Goal: Register for event/course

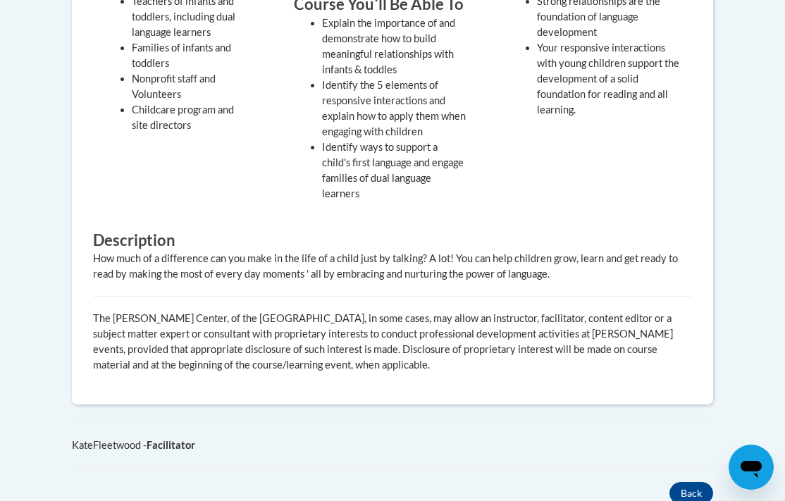
scroll to position [309, 0]
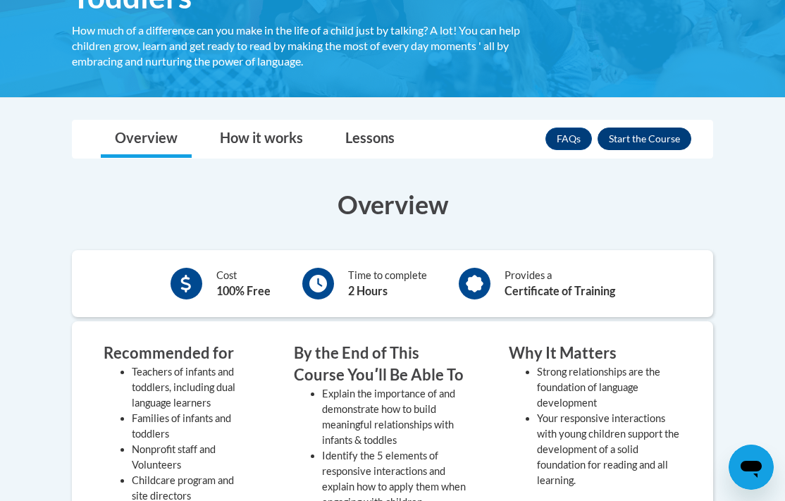
click at [634, 144] on button "Enroll" at bounding box center [644, 138] width 94 height 23
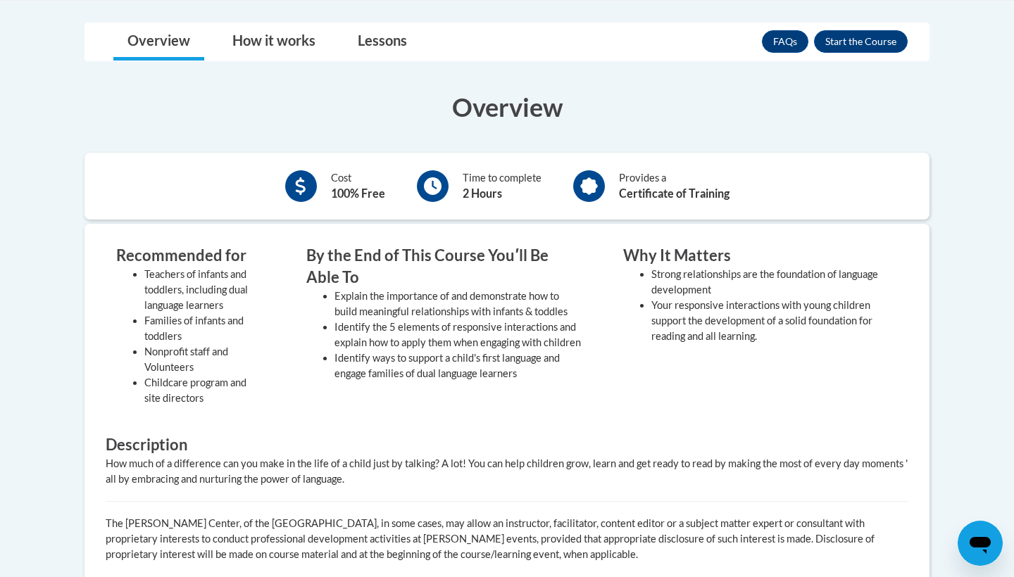
scroll to position [246, 0]
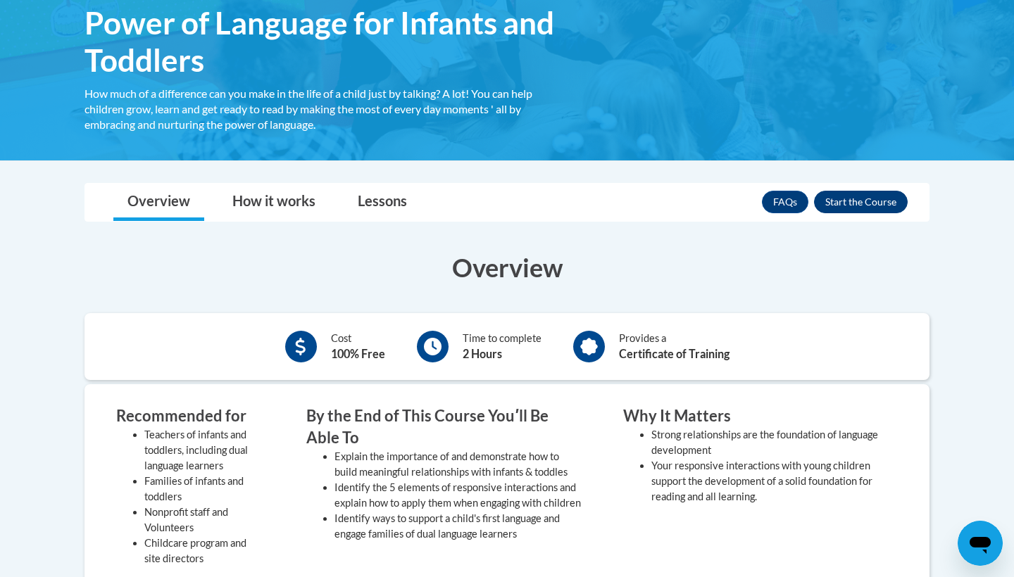
click at [843, 200] on button "Enroll" at bounding box center [861, 202] width 94 height 23
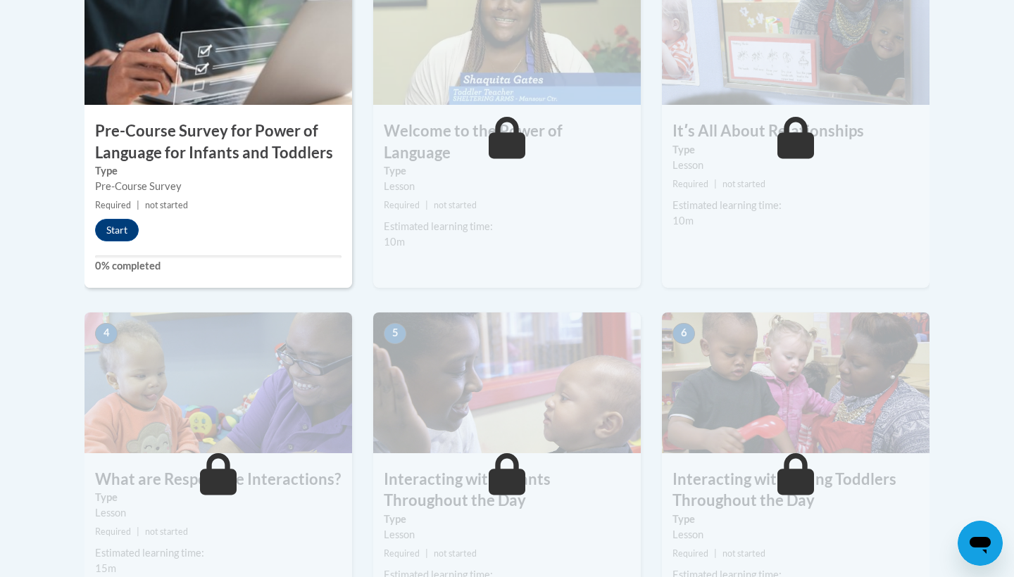
scroll to position [527, 0]
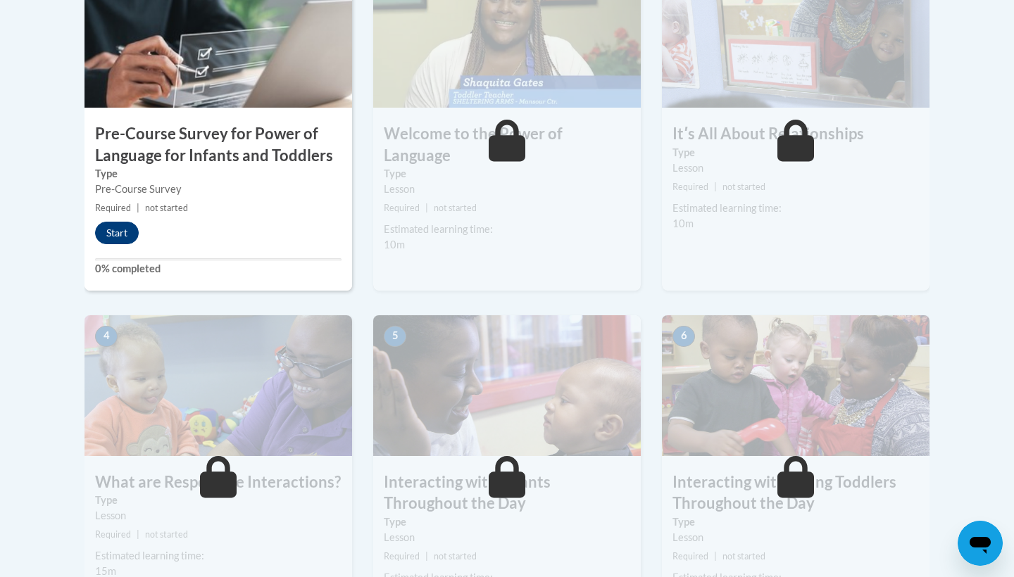
click at [127, 230] on button "Start" at bounding box center [117, 233] width 44 height 23
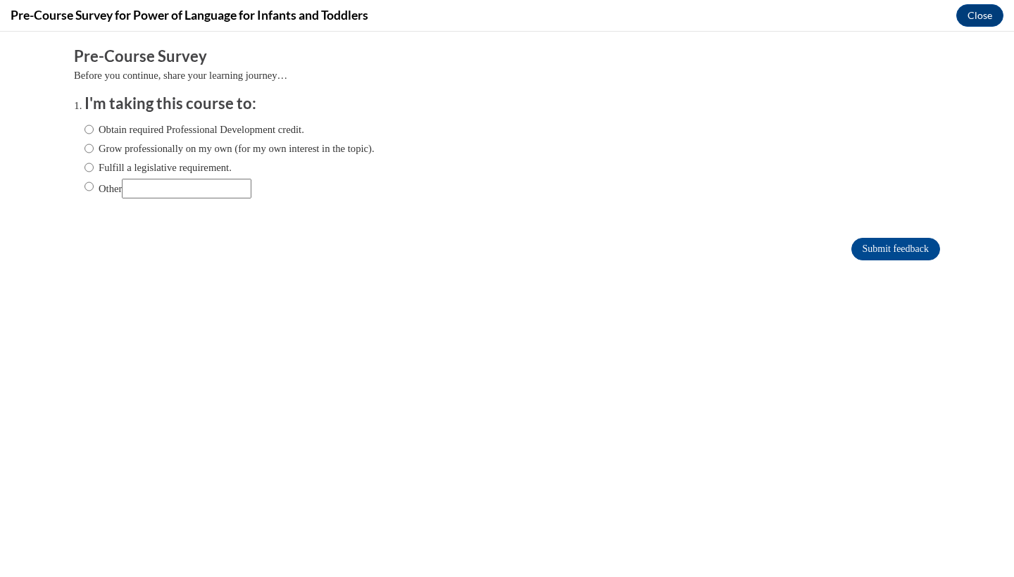
scroll to position [0, 0]
click at [185, 132] on label "Obtain required Professional Development credit." at bounding box center [195, 129] width 220 height 15
click at [94, 132] on input "Obtain required Professional Development credit." at bounding box center [89, 129] width 9 height 15
radio input "true"
click at [844, 238] on div "Submit feedback" at bounding box center [507, 249] width 866 height 23
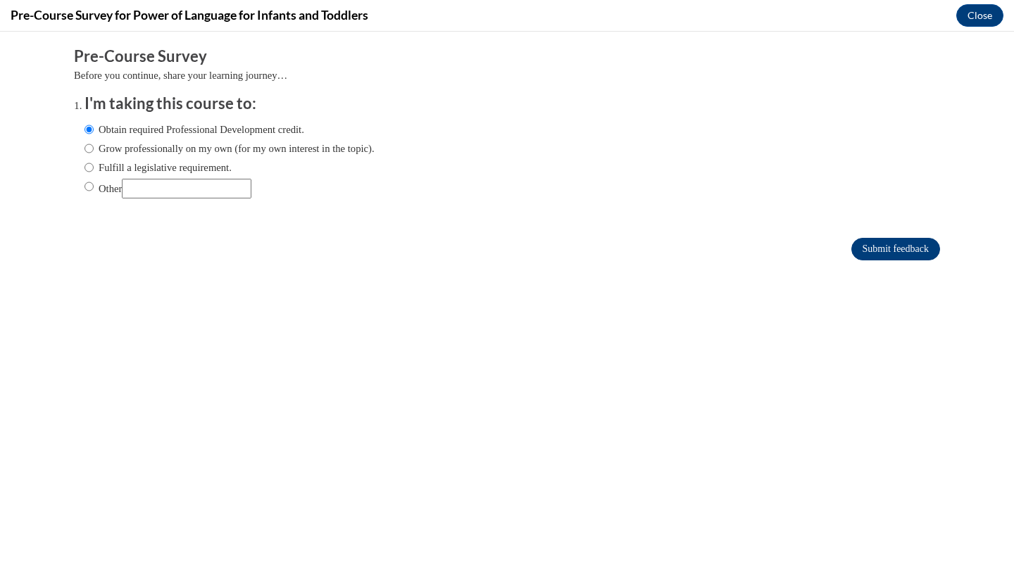
click at [870, 248] on input "Submit feedback" at bounding box center [895, 249] width 89 height 23
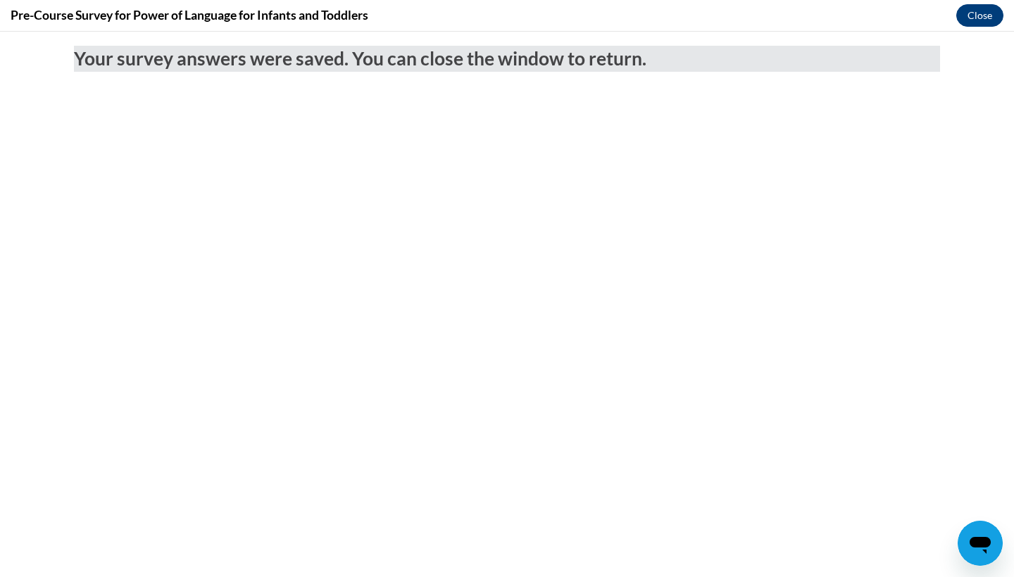
click at [973, 10] on button "Close" at bounding box center [979, 15] width 47 height 23
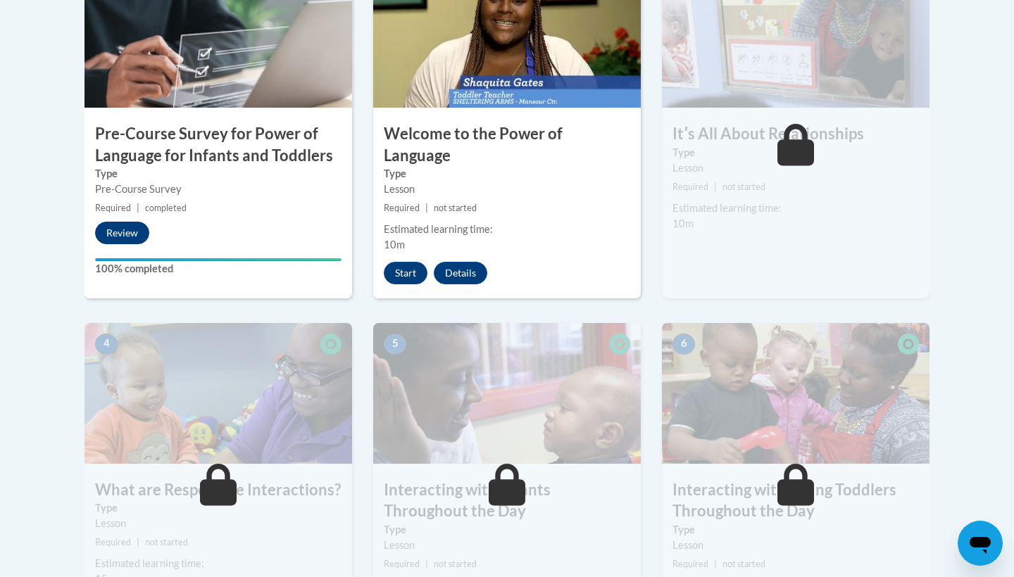
click at [122, 227] on button "Review" at bounding box center [122, 233] width 54 height 23
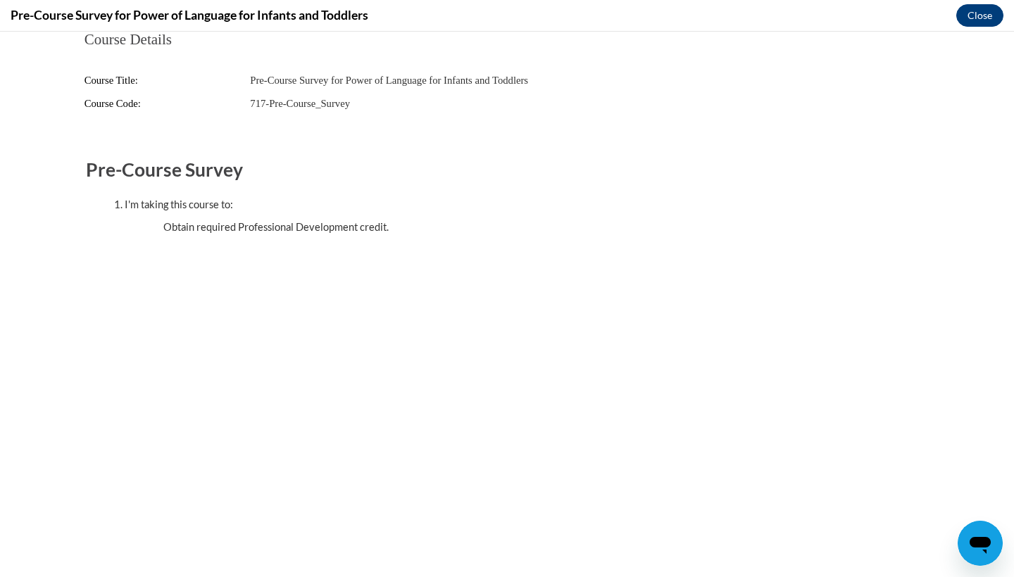
click at [985, 22] on button "Close" at bounding box center [979, 15] width 47 height 23
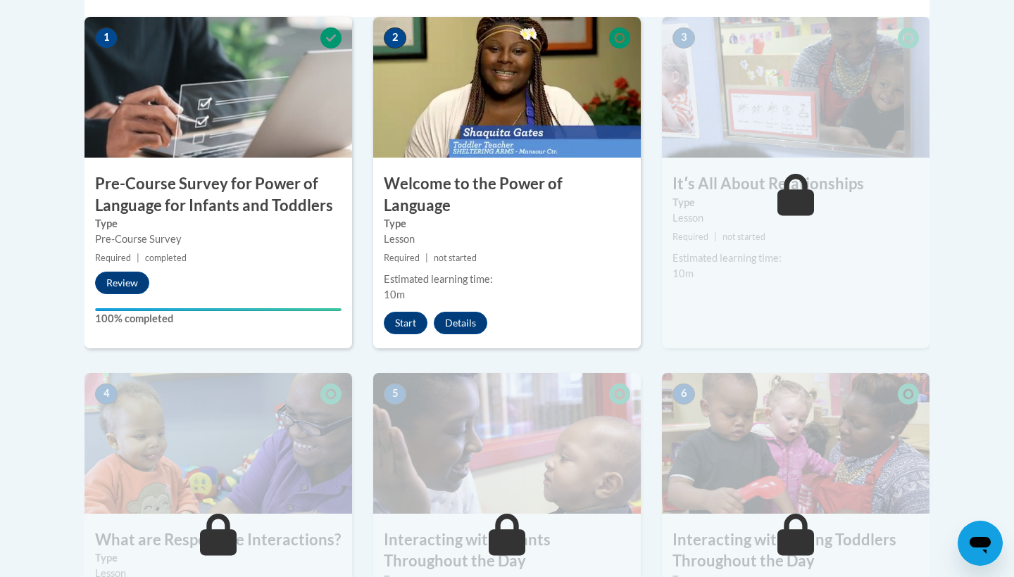
scroll to position [469, 0]
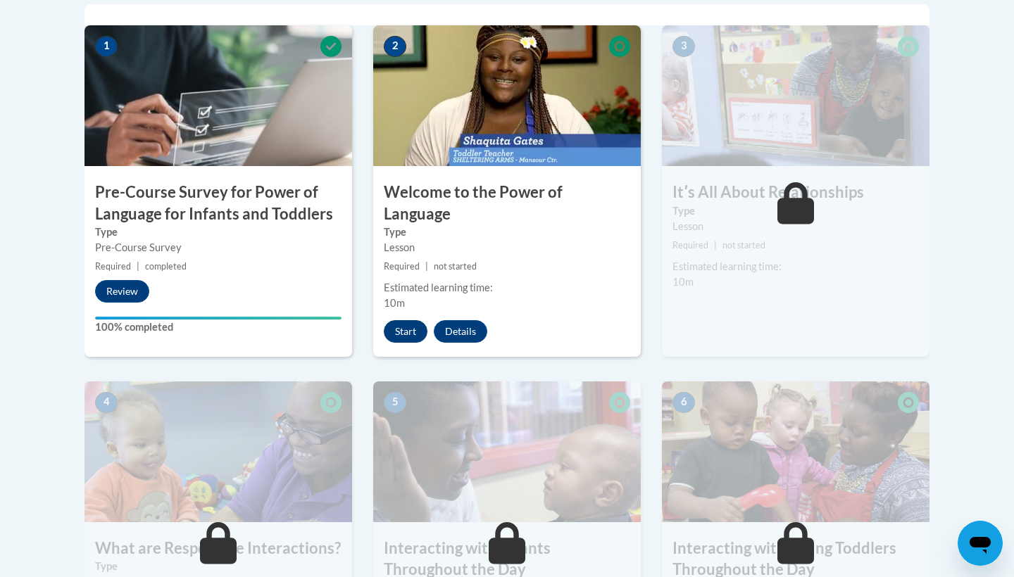
click at [396, 320] on button "Start" at bounding box center [406, 331] width 44 height 23
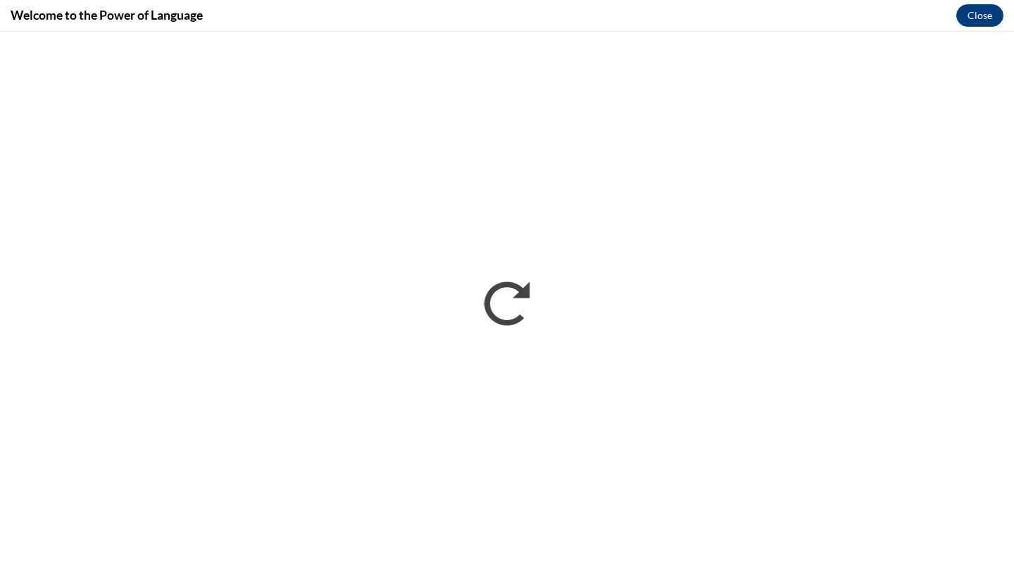
scroll to position [0, 0]
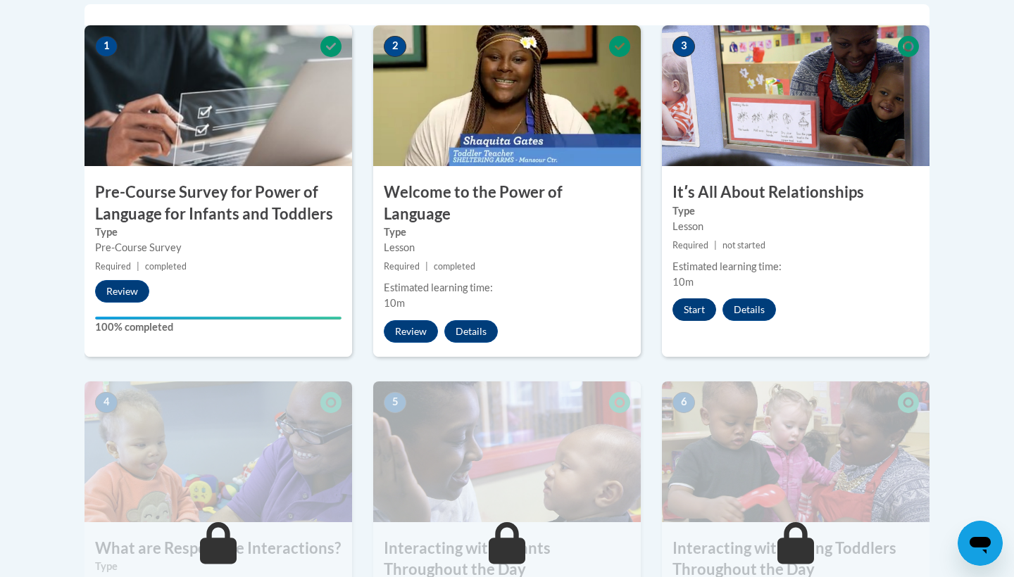
click at [701, 310] on button "Start" at bounding box center [695, 310] width 44 height 23
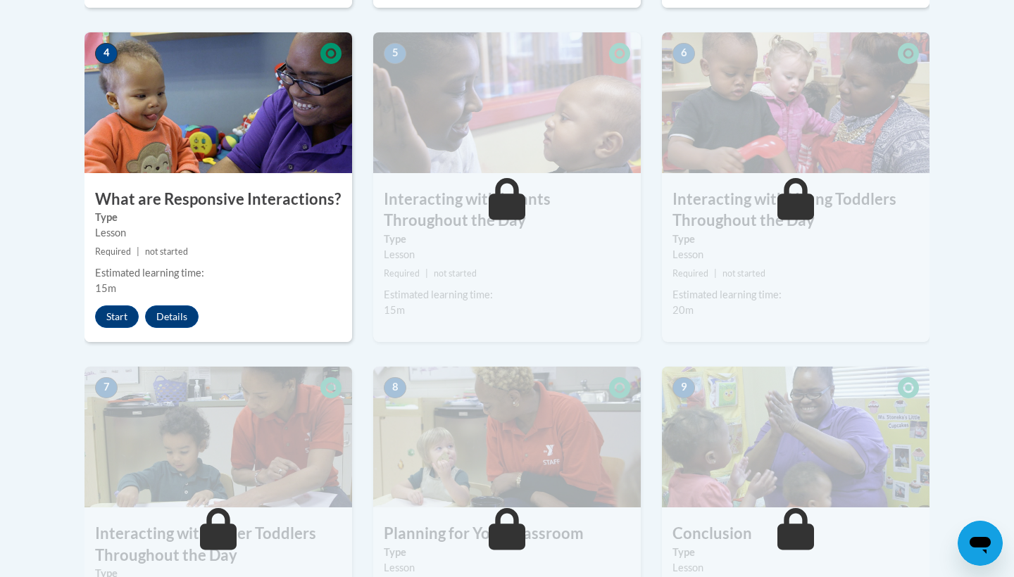
scroll to position [669, 0]
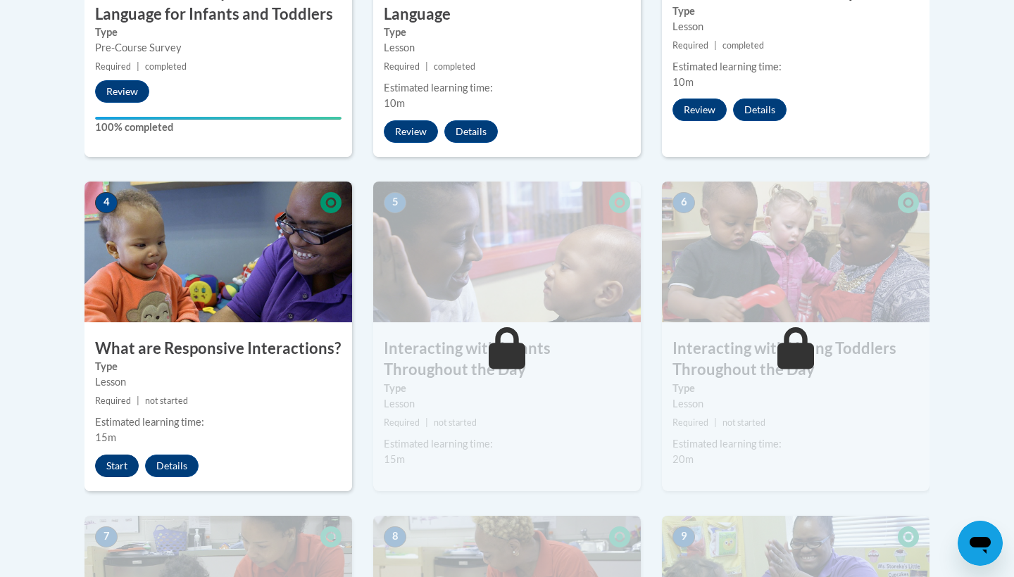
click at [113, 456] on button "Start" at bounding box center [117, 466] width 44 height 23
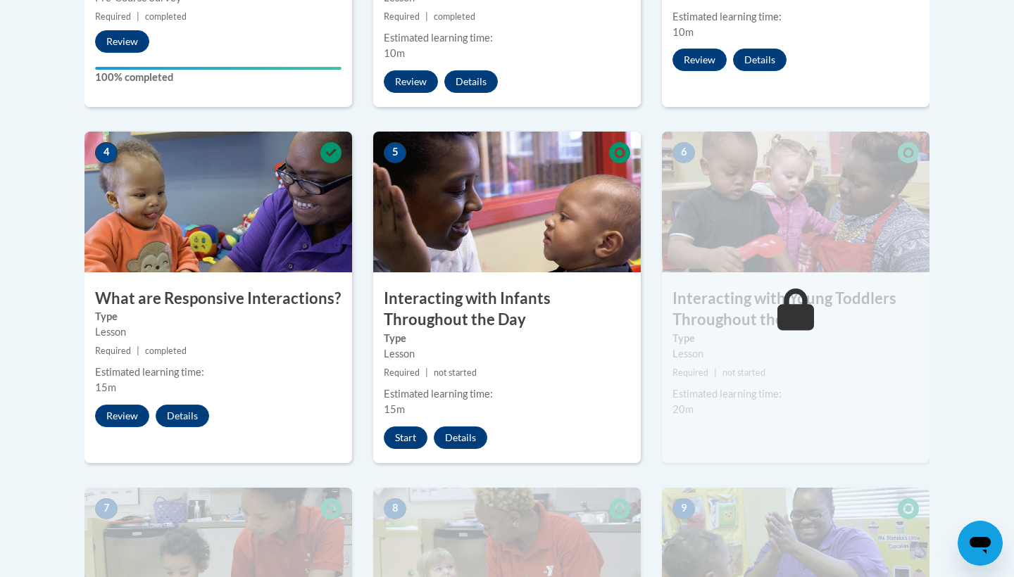
scroll to position [718, 0]
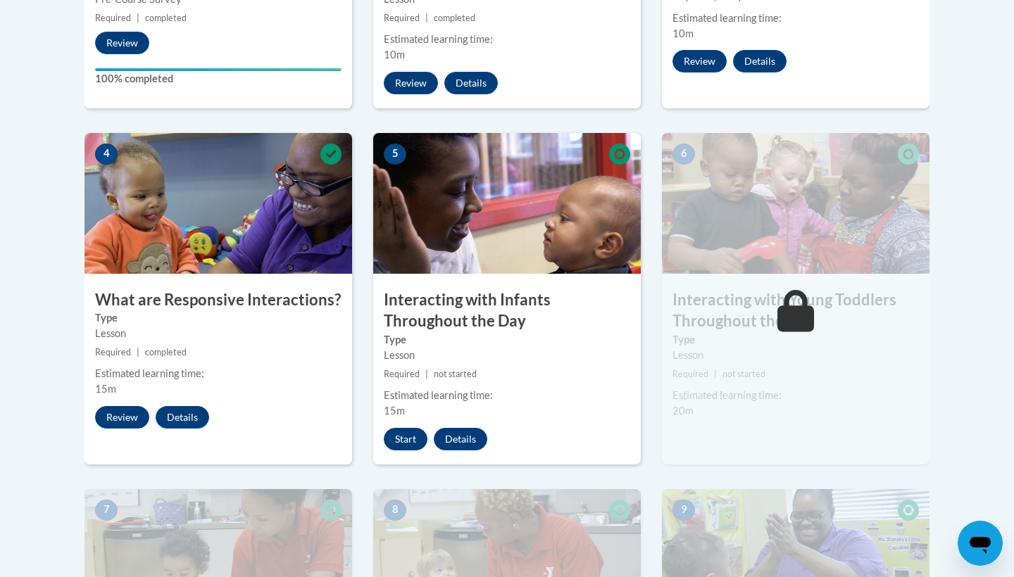
click at [404, 428] on button "Start" at bounding box center [406, 439] width 44 height 23
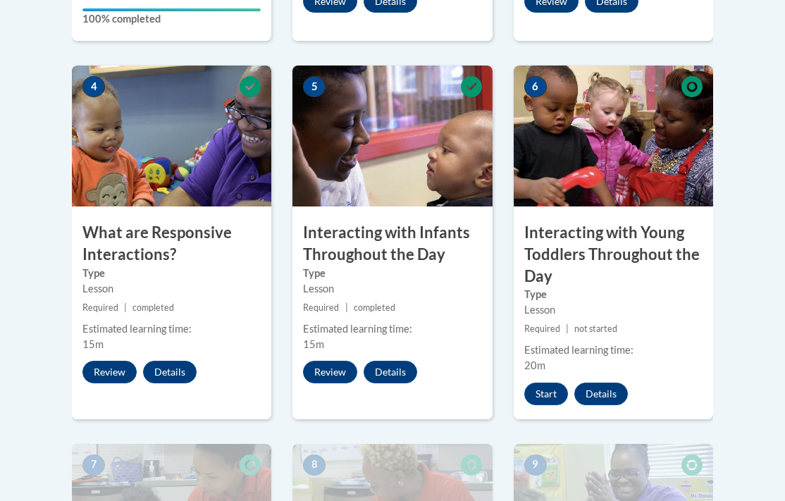
scroll to position [820, 0]
